Goal: Register for event/course

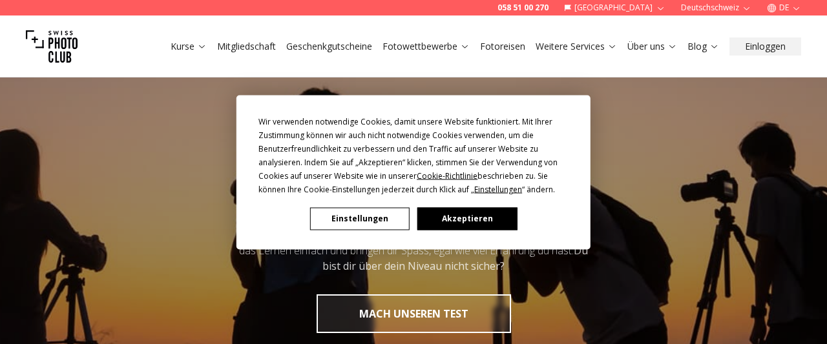
click at [468, 215] on button "Akzeptieren" at bounding box center [467, 218] width 100 height 23
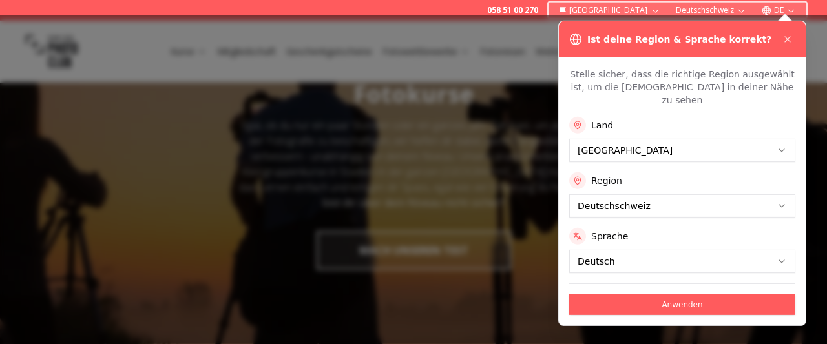
scroll to position [140, 0]
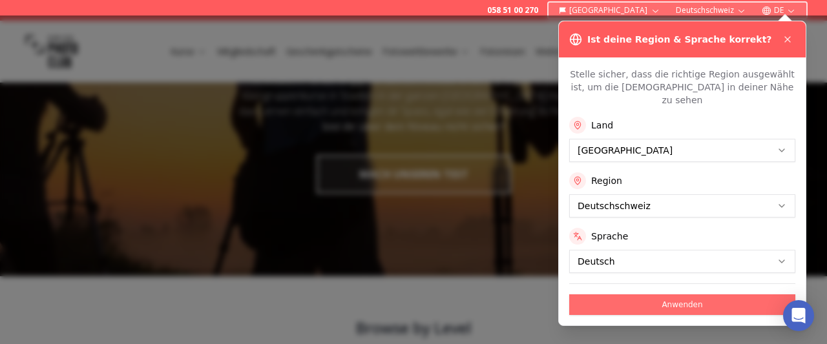
click at [691, 295] on button "Anwenden" at bounding box center [682, 305] width 226 height 21
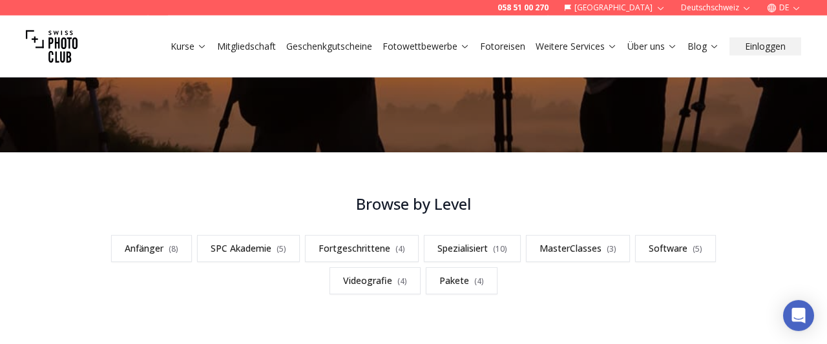
scroll to position [349, 0]
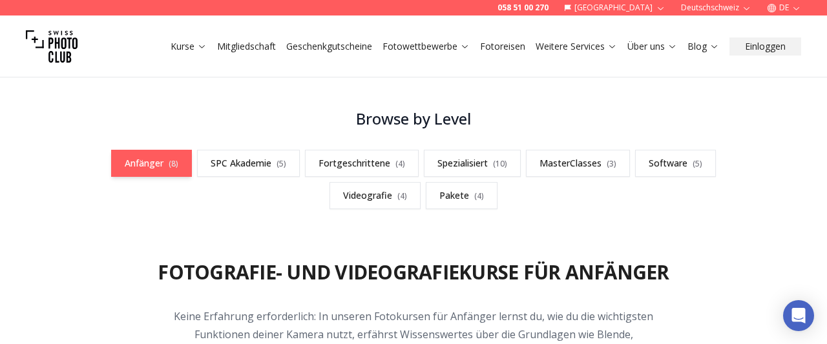
click at [155, 160] on link "Anfänger ( 8 )" at bounding box center [151, 163] width 81 height 27
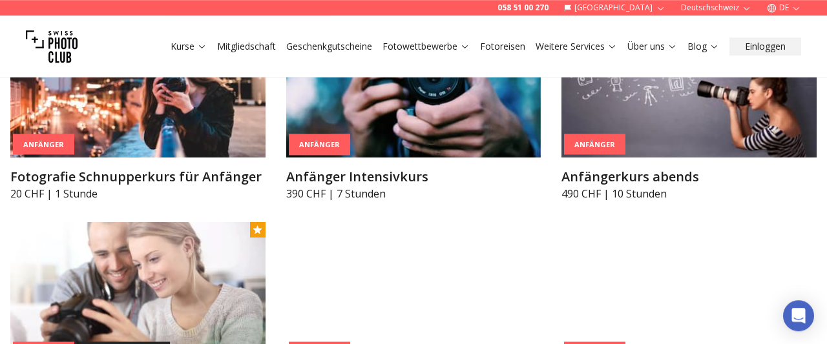
scroll to position [655, 0]
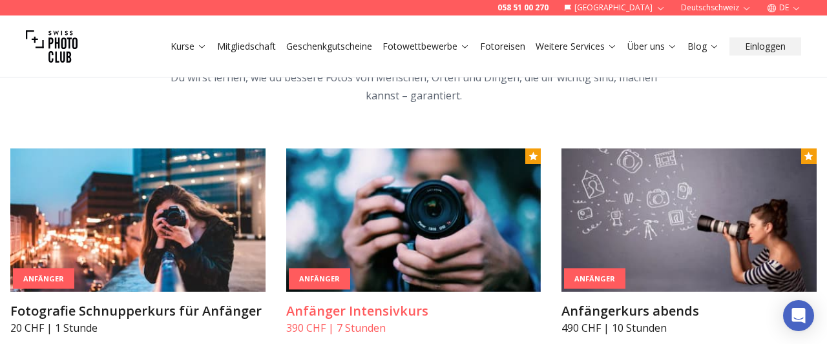
click at [415, 249] on img at bounding box center [413, 220] width 255 height 143
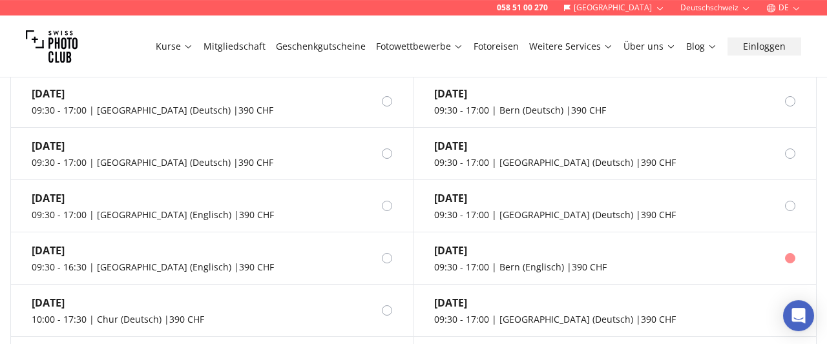
scroll to position [1187, 0]
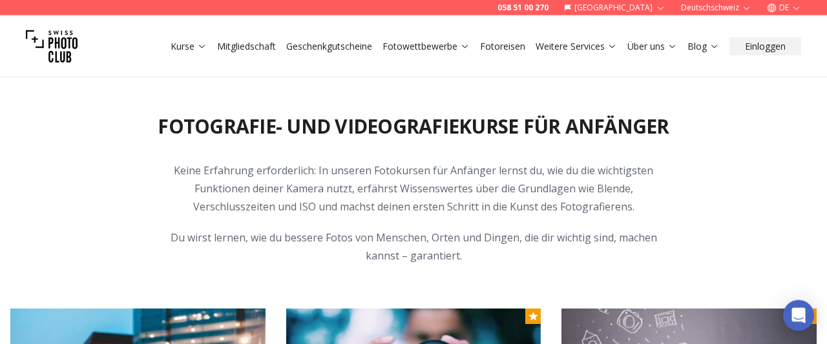
scroll to position [515, 0]
